Goal: Transaction & Acquisition: Purchase product/service

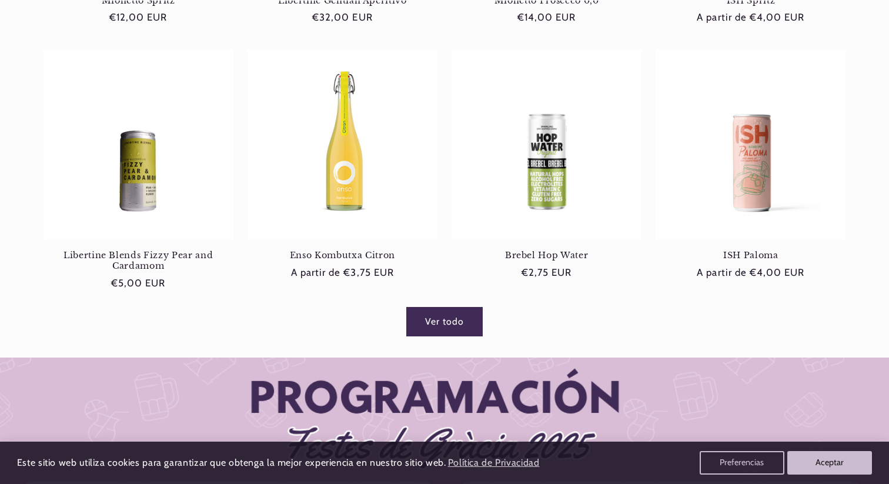
scroll to position [739, 0]
click at [432, 321] on link "Ver todo" at bounding box center [445, 320] width 76 height 29
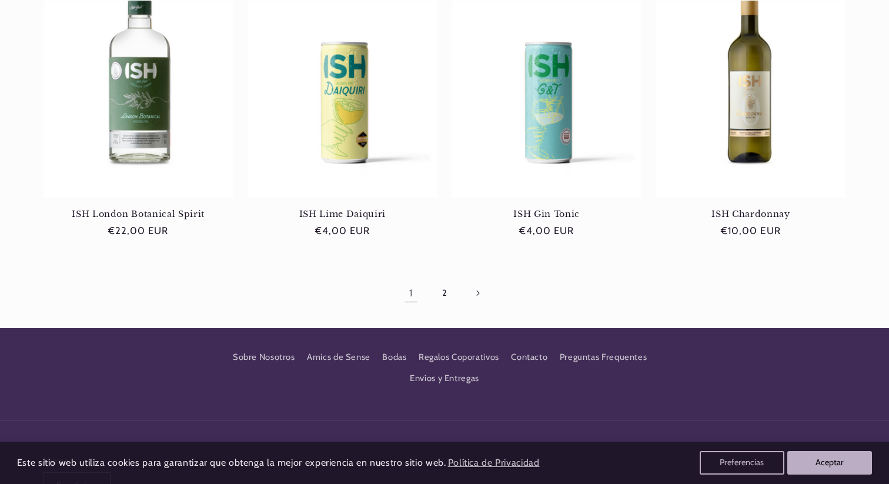
scroll to position [1216, 0]
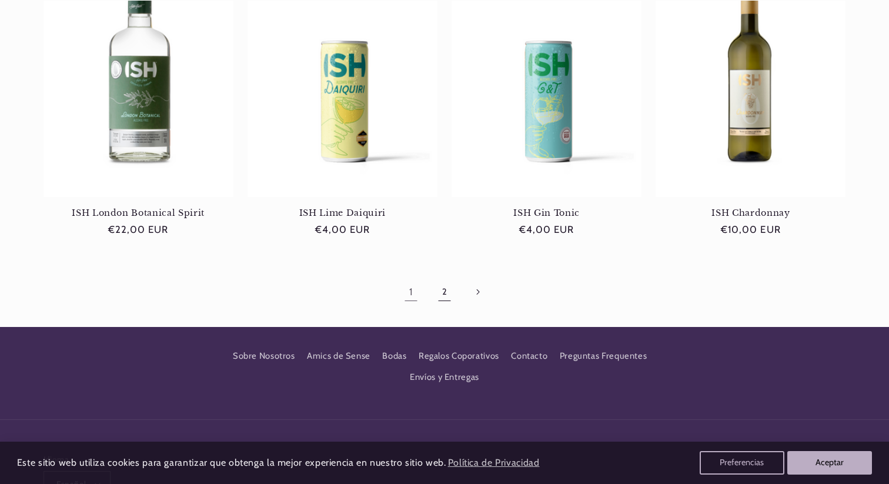
click at [447, 278] on link "2" at bounding box center [444, 291] width 27 height 27
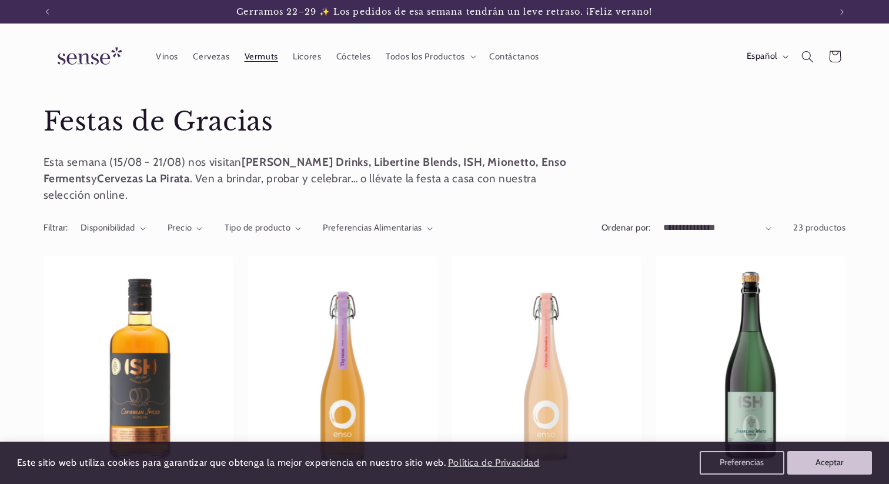
click at [248, 56] on span "Vermuts" at bounding box center [262, 56] width 34 height 11
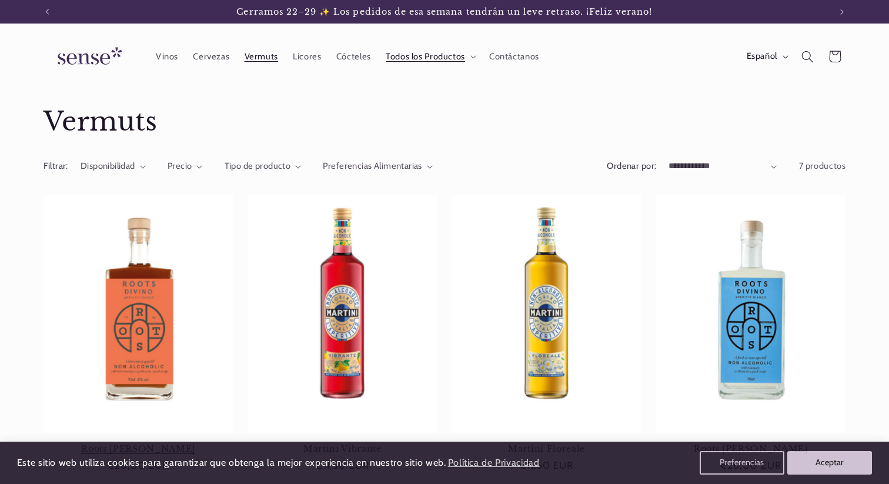
click at [136, 444] on link "Roots [PERSON_NAME]" at bounding box center [139, 449] width 190 height 11
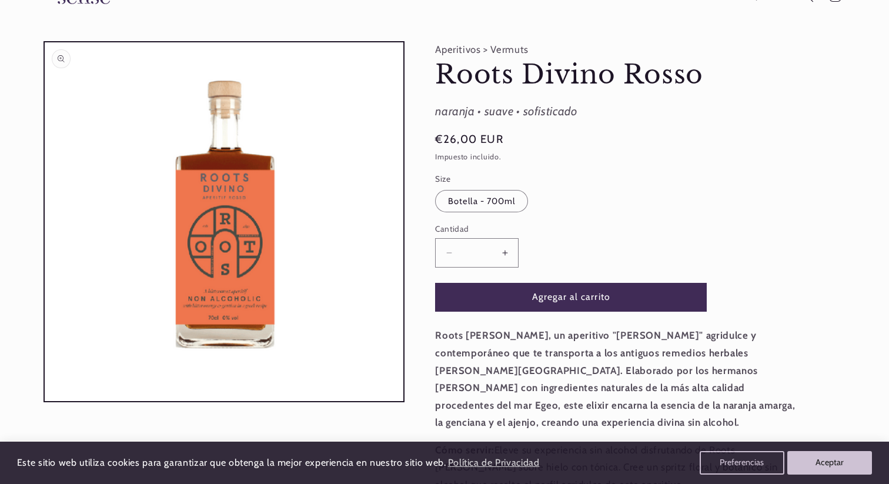
scroll to position [62, 0]
